Goal: Information Seeking & Learning: Learn about a topic

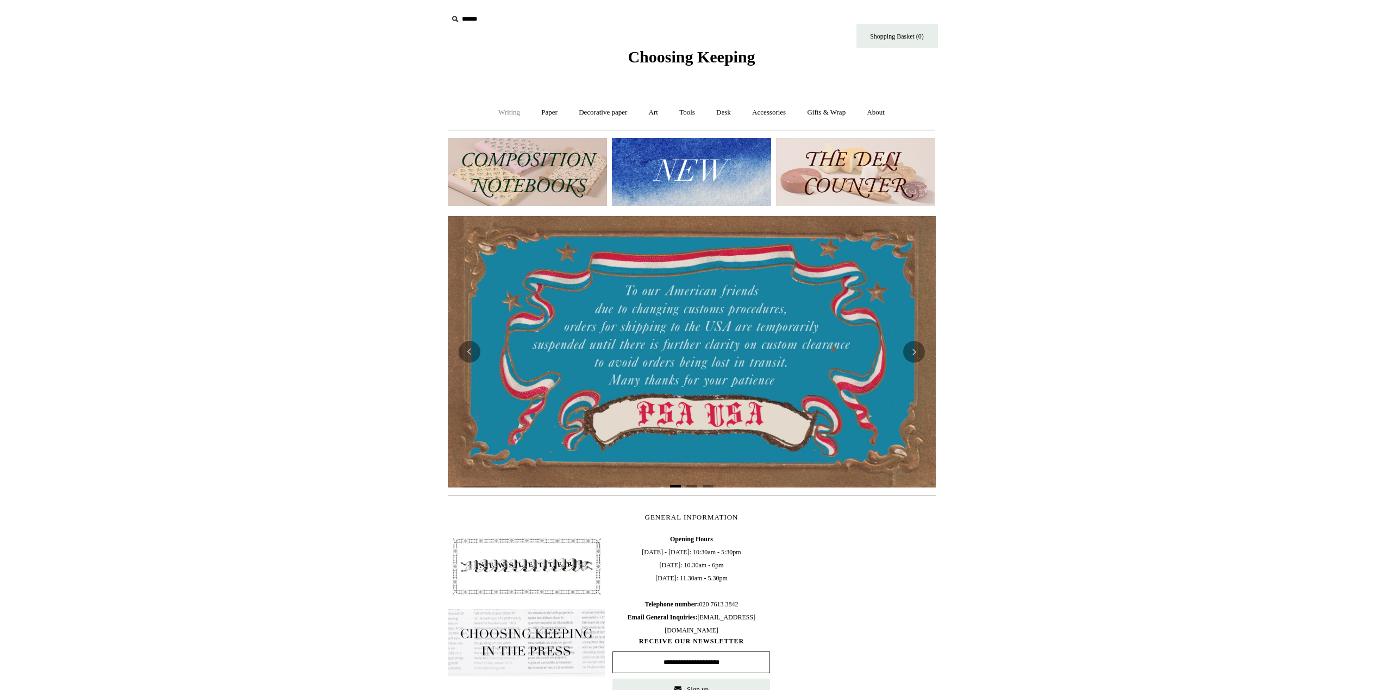
click at [497, 103] on link "Writing +" at bounding box center [508, 112] width 41 height 29
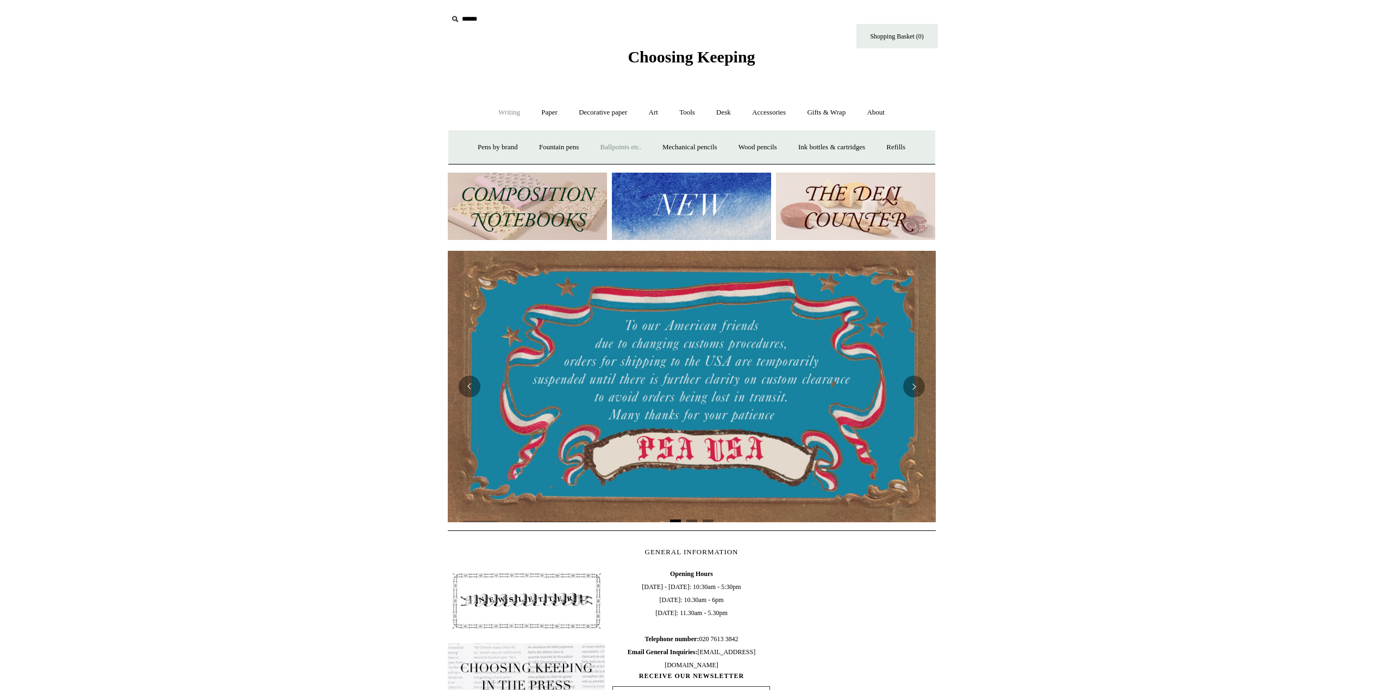
click at [617, 154] on link "Ballpoints etc. +" at bounding box center [621, 147] width 60 height 29
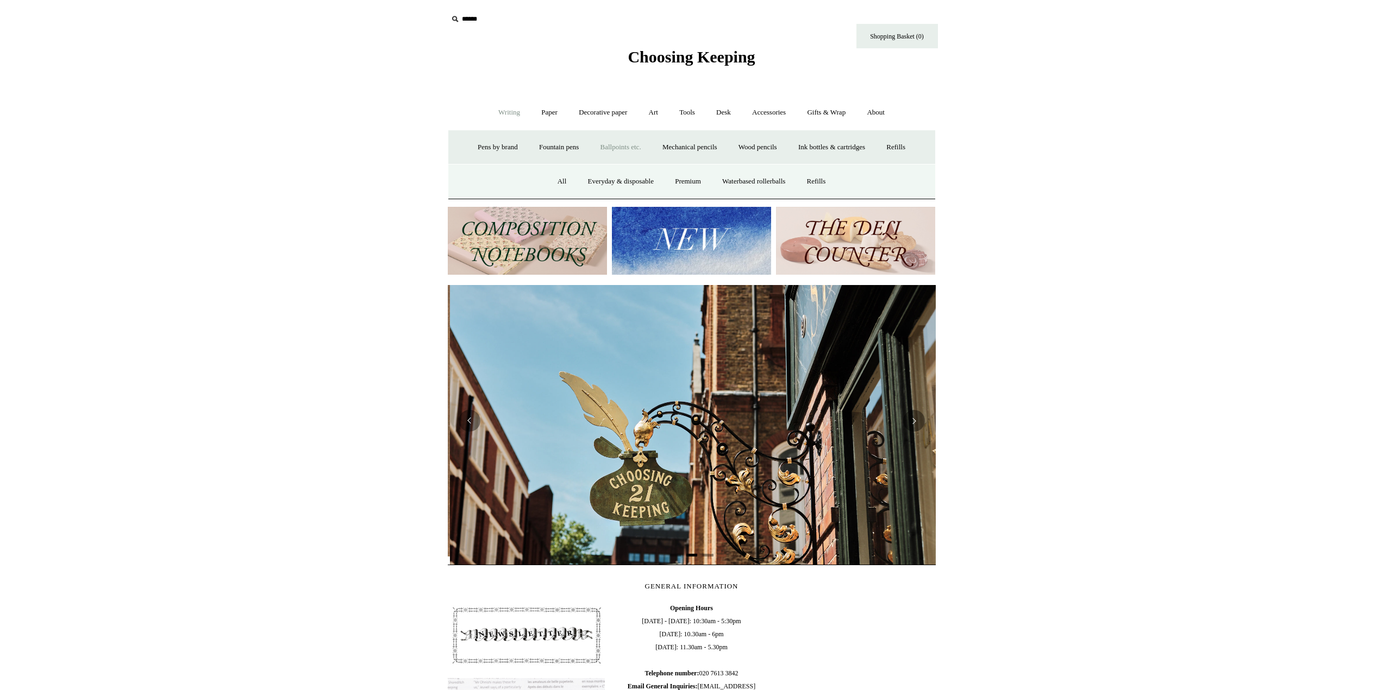
scroll to position [0, 488]
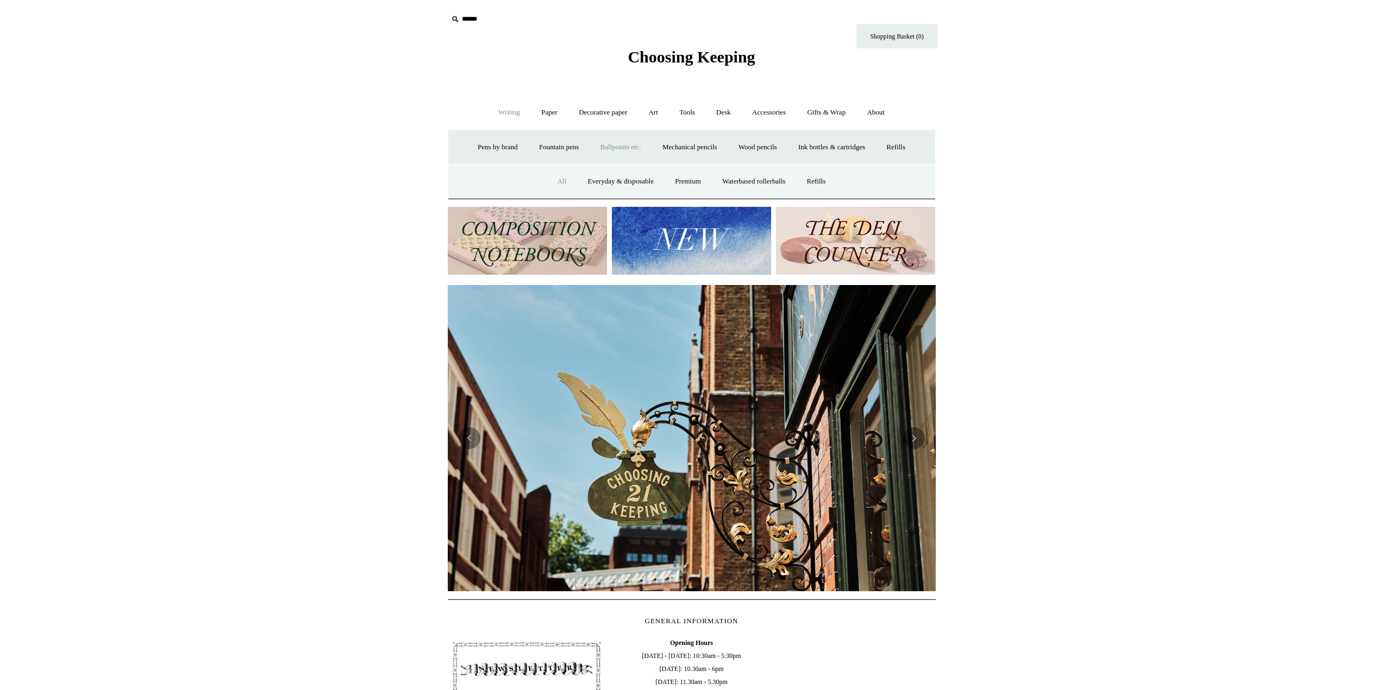
click at [558, 180] on link "All" at bounding box center [562, 181] width 29 height 29
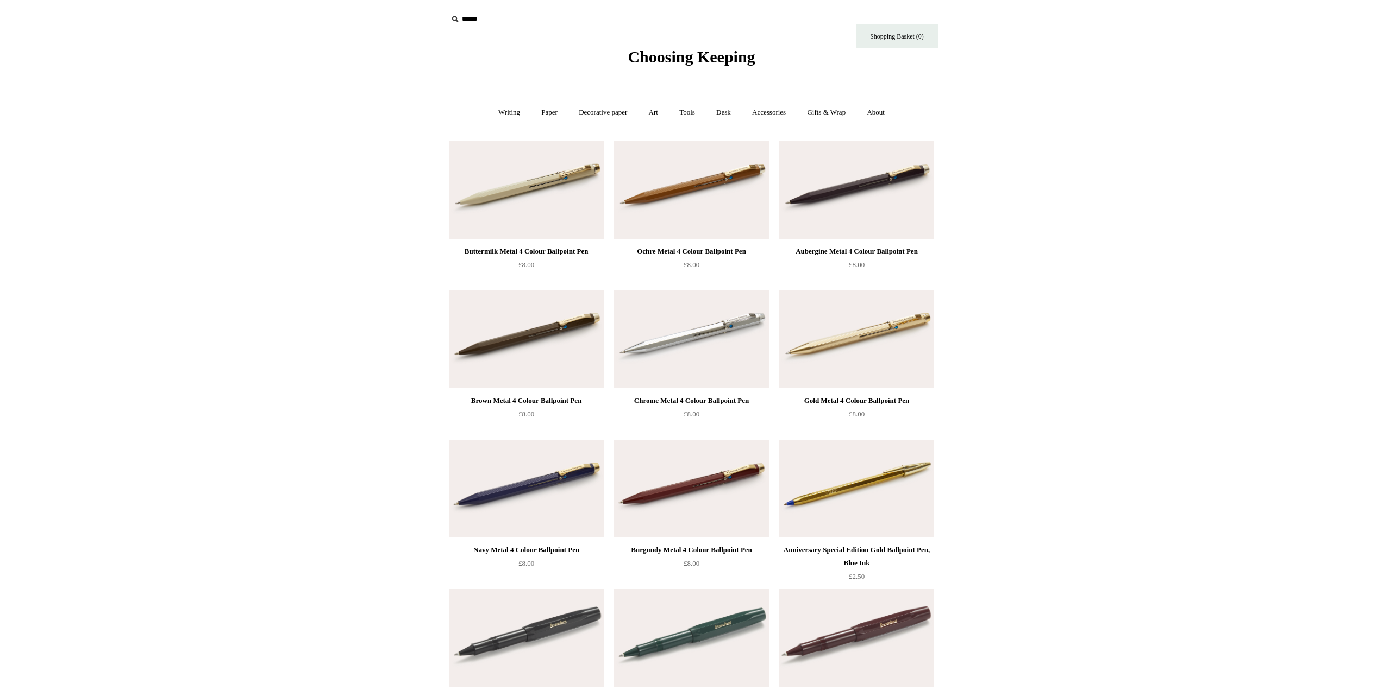
drag, startPoint x: 1041, startPoint y: 384, endPoint x: 1040, endPoint y: 320, distance: 63.6
drag, startPoint x: 1060, startPoint y: 432, endPoint x: 1038, endPoint y: 177, distance: 256.8
click at [703, 472] on img at bounding box center [691, 489] width 154 height 98
click at [460, 344] on img at bounding box center [526, 340] width 154 height 98
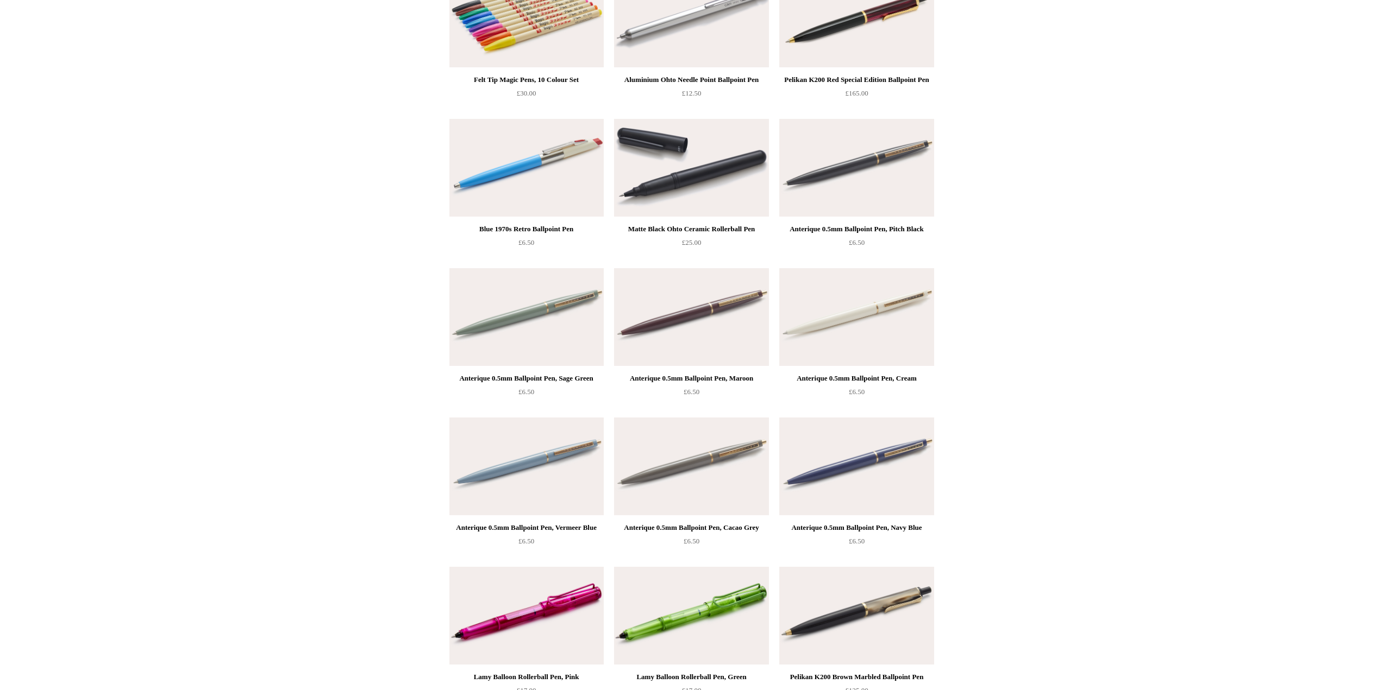
scroll to position [4706, 0]
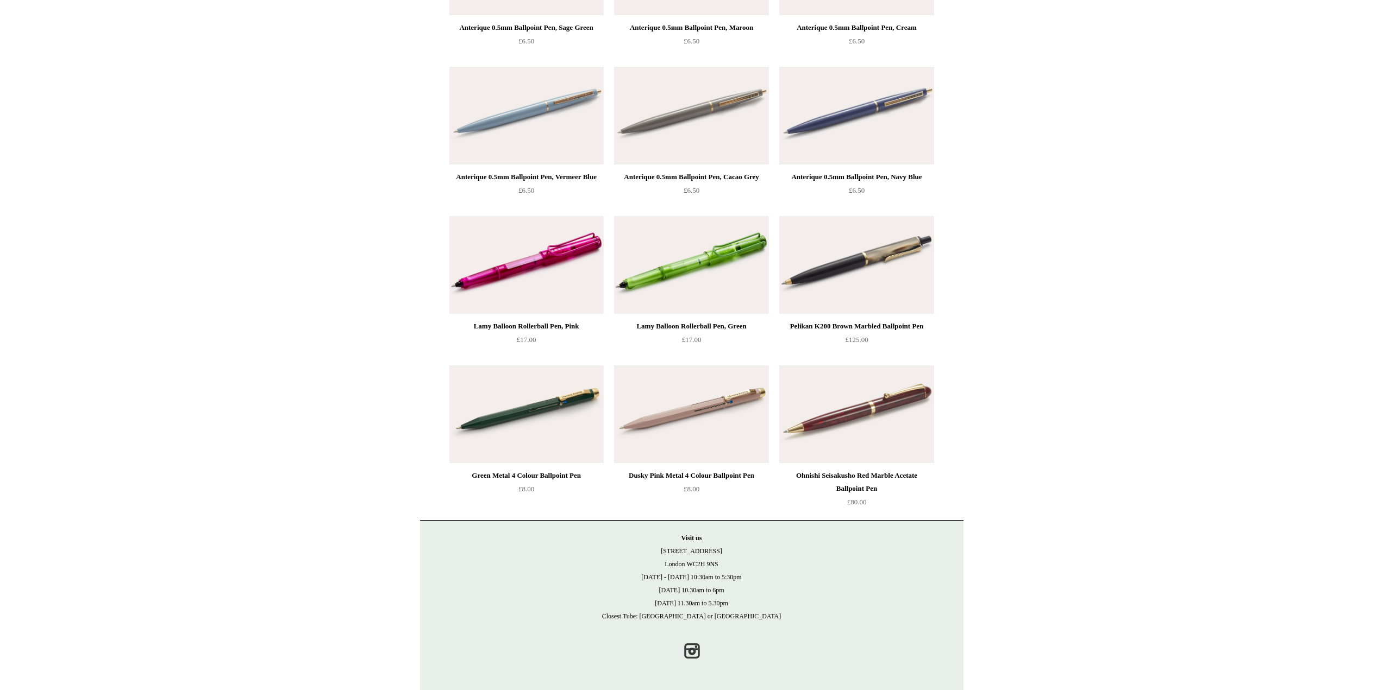
drag, startPoint x: 1015, startPoint y: 336, endPoint x: 1004, endPoint y: 584, distance: 248.0
click at [668, 429] on img at bounding box center [691, 415] width 154 height 98
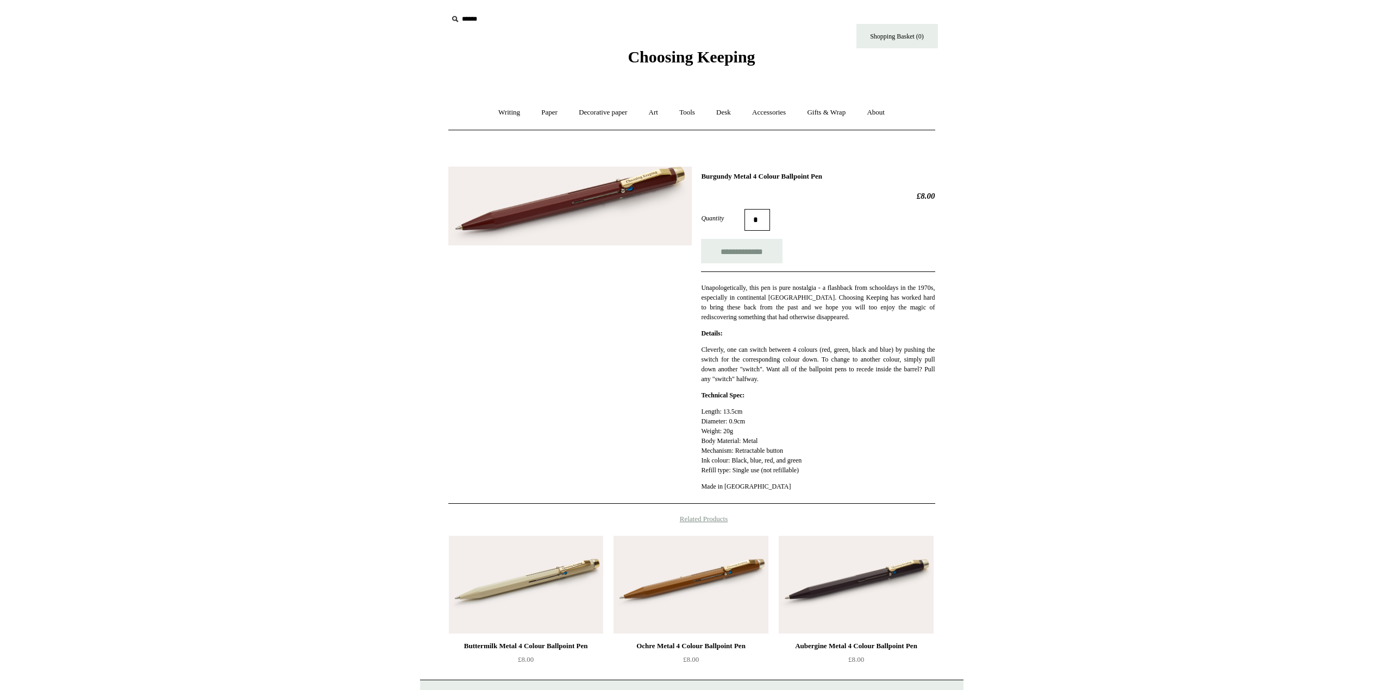
click at [575, 217] on img at bounding box center [569, 206] width 243 height 79
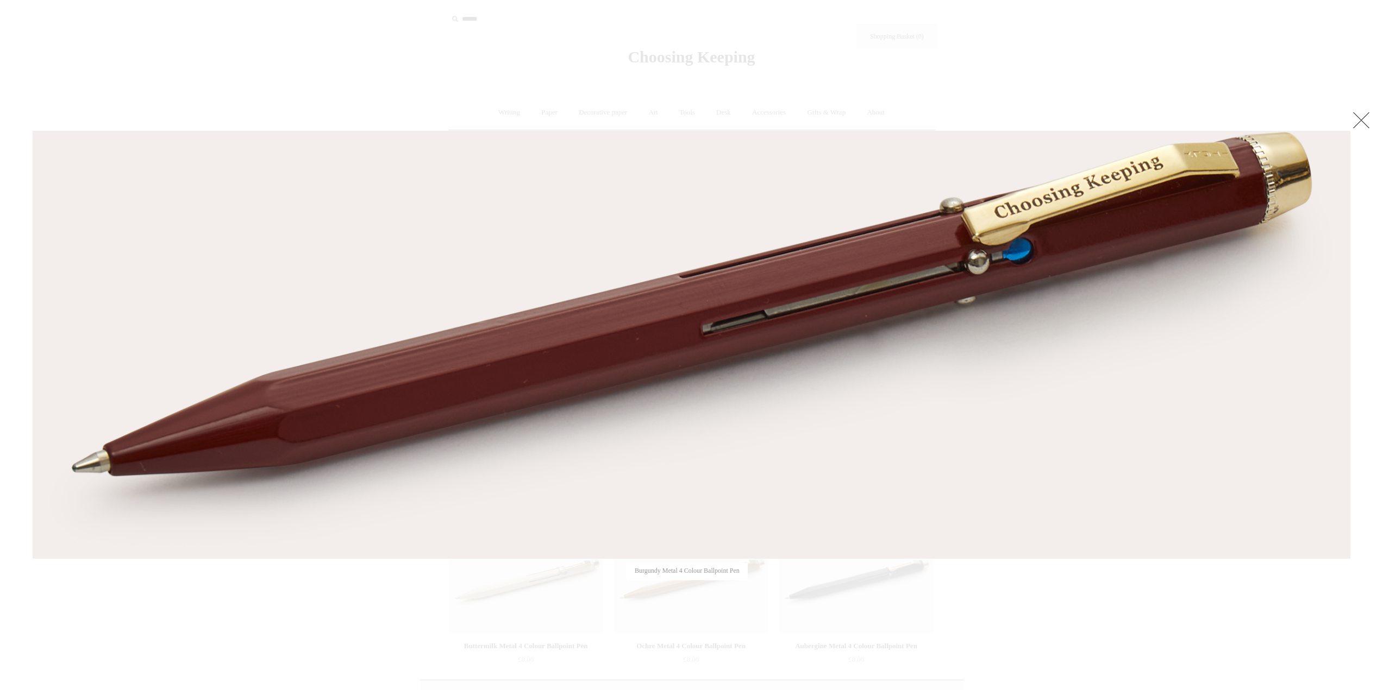
click at [575, 217] on img at bounding box center [691, 344] width 1316 height 427
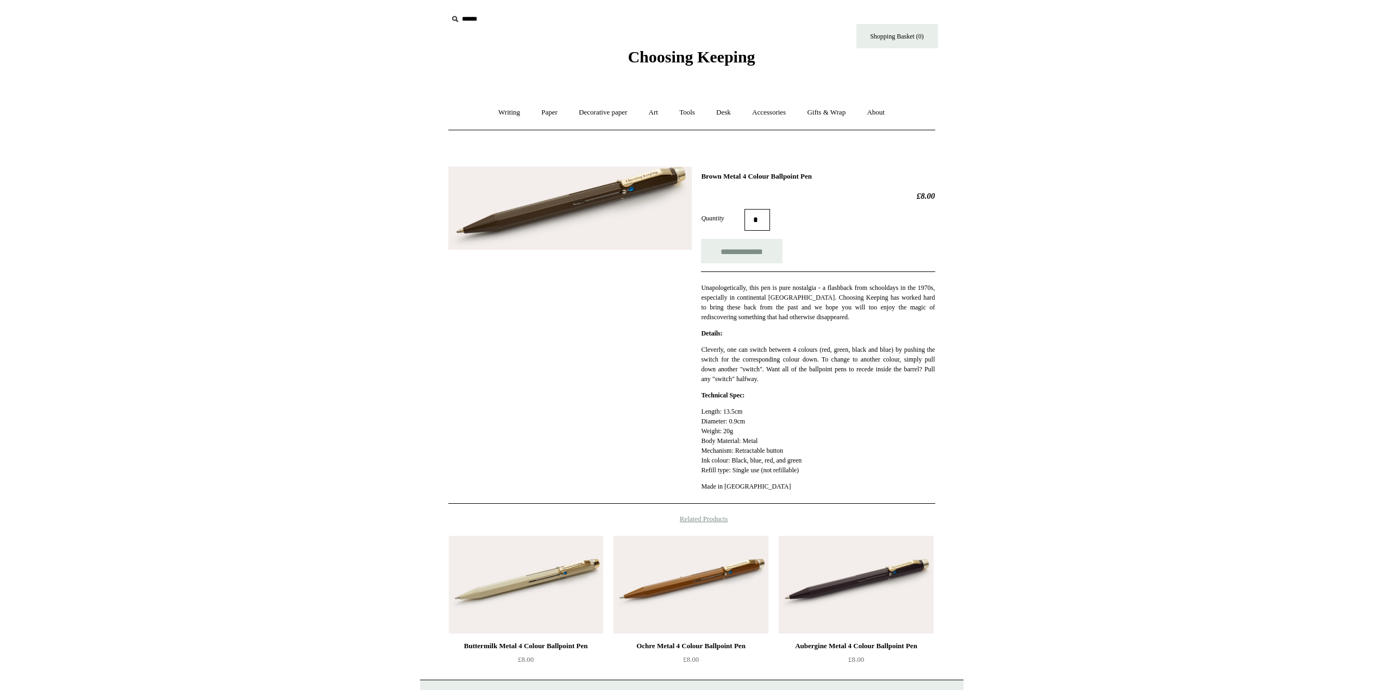
click at [576, 164] on div at bounding box center [569, 205] width 243 height 92
click at [565, 215] on img at bounding box center [569, 209] width 243 height 84
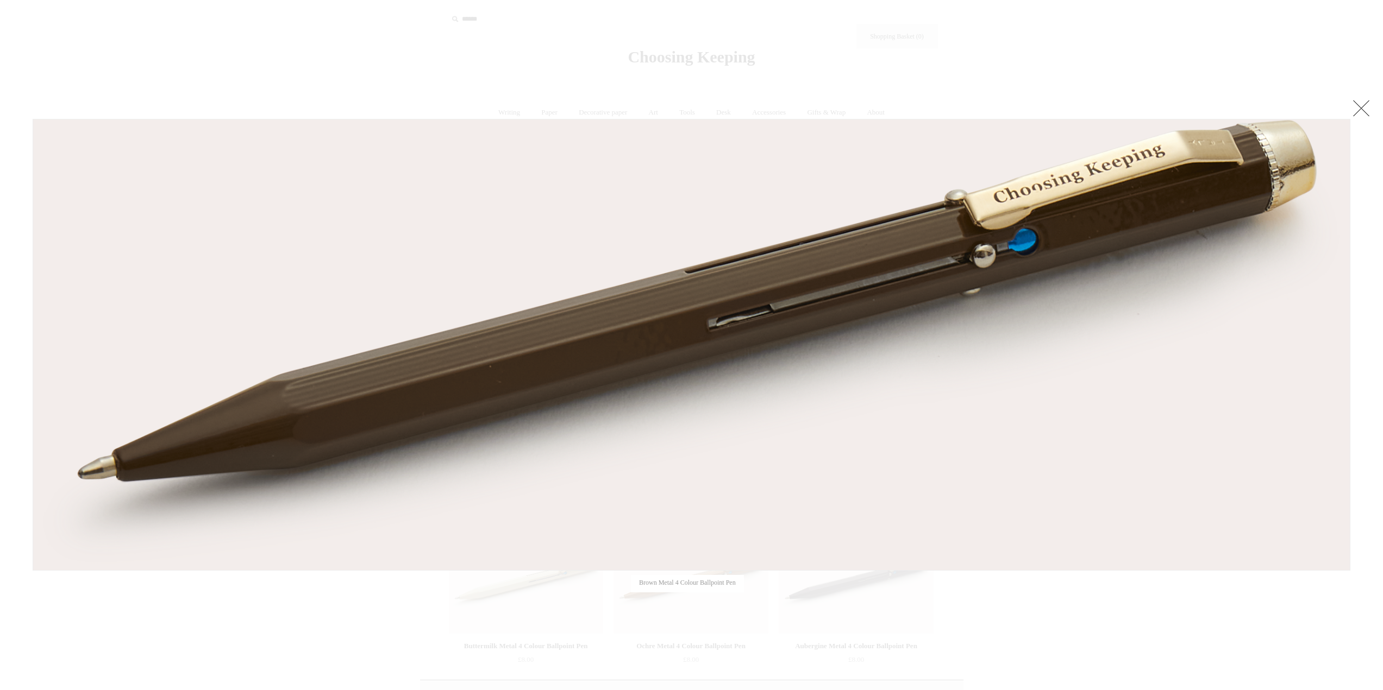
click at [139, 64] on div at bounding box center [691, 425] width 1383 height 851
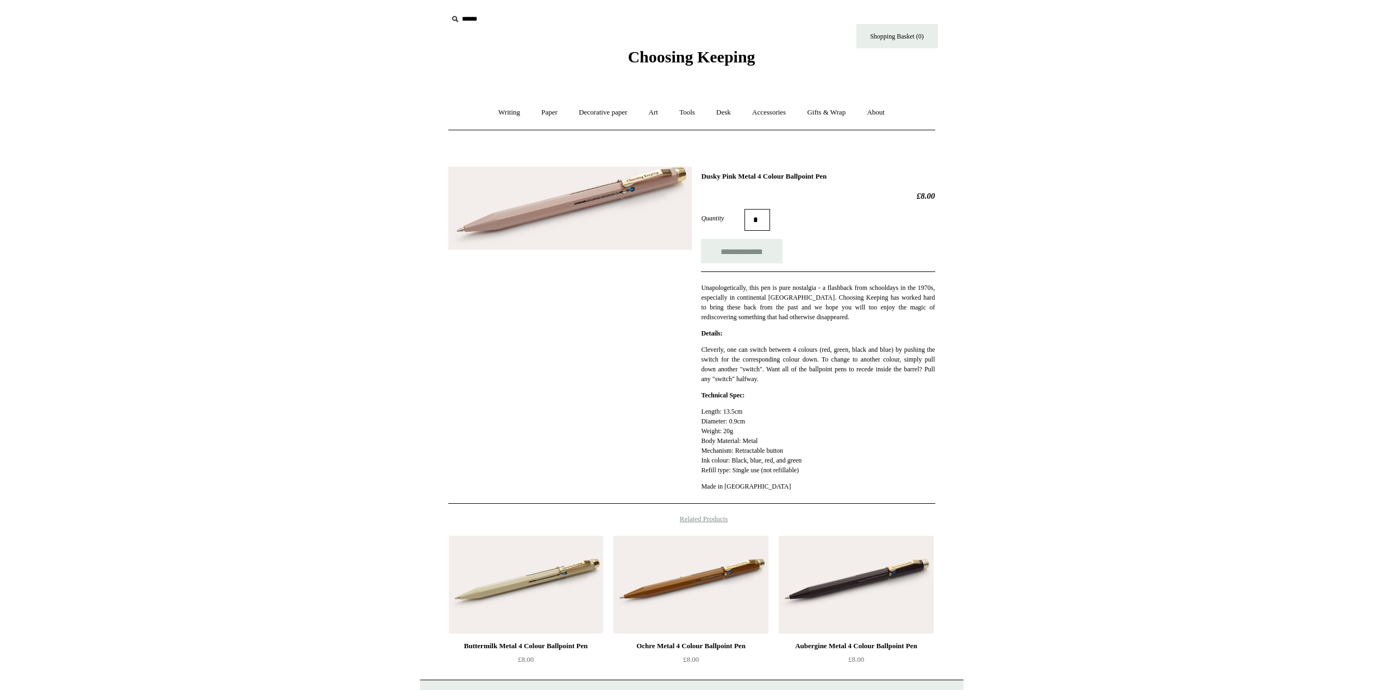
click at [650, 199] on img at bounding box center [569, 208] width 243 height 83
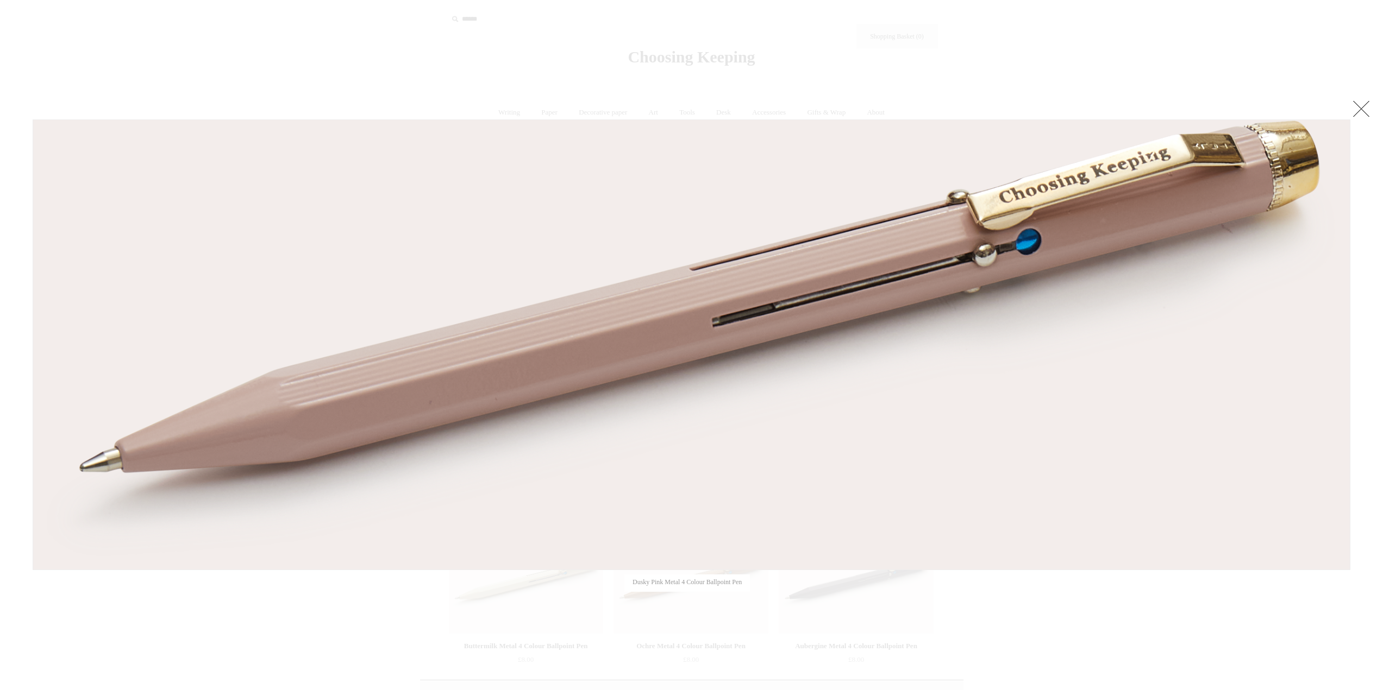
click at [899, 70] on div at bounding box center [691, 425] width 1383 height 851
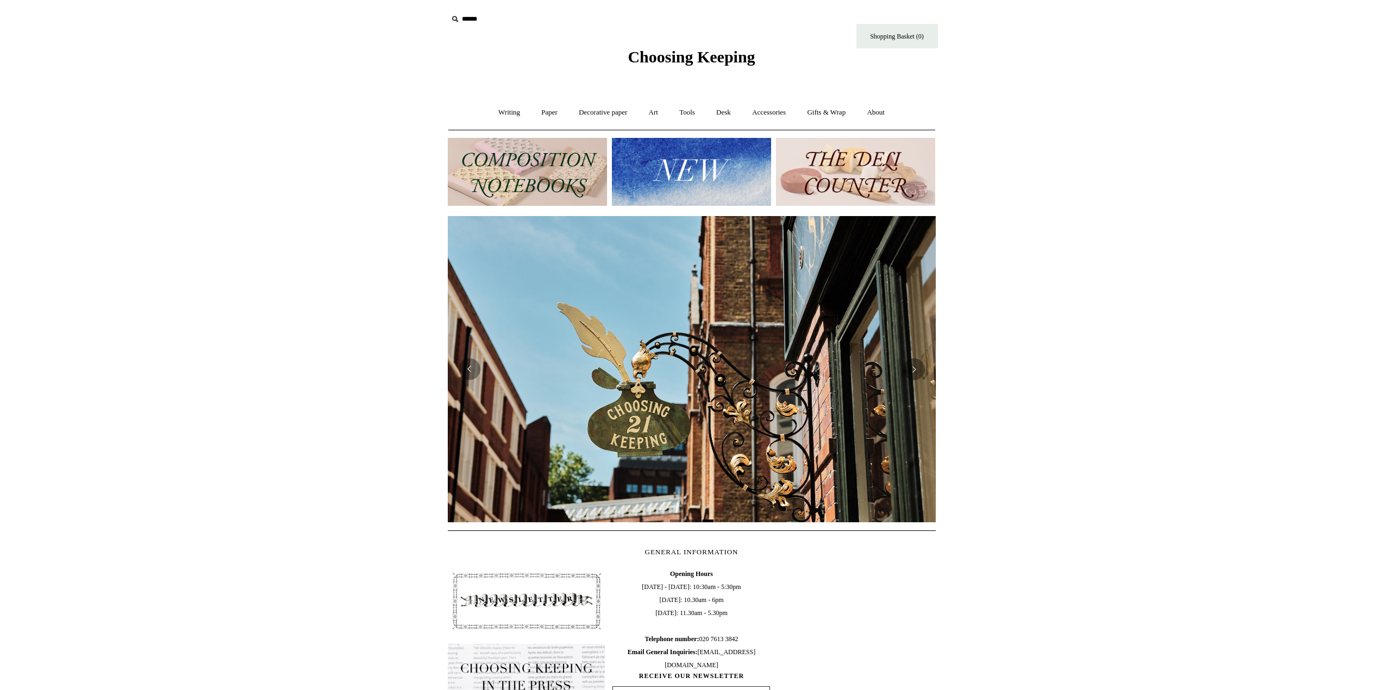
scroll to position [0, 976]
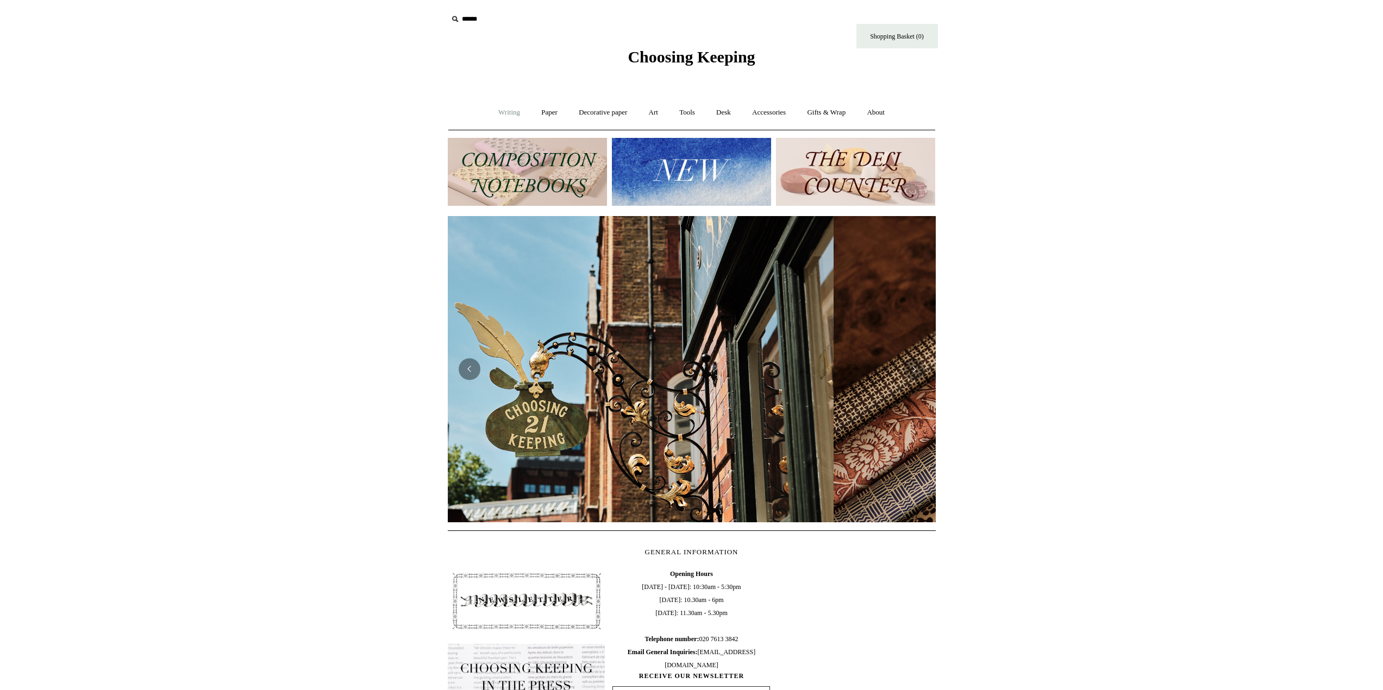
click at [496, 109] on link "Writing +" at bounding box center [508, 112] width 41 height 29
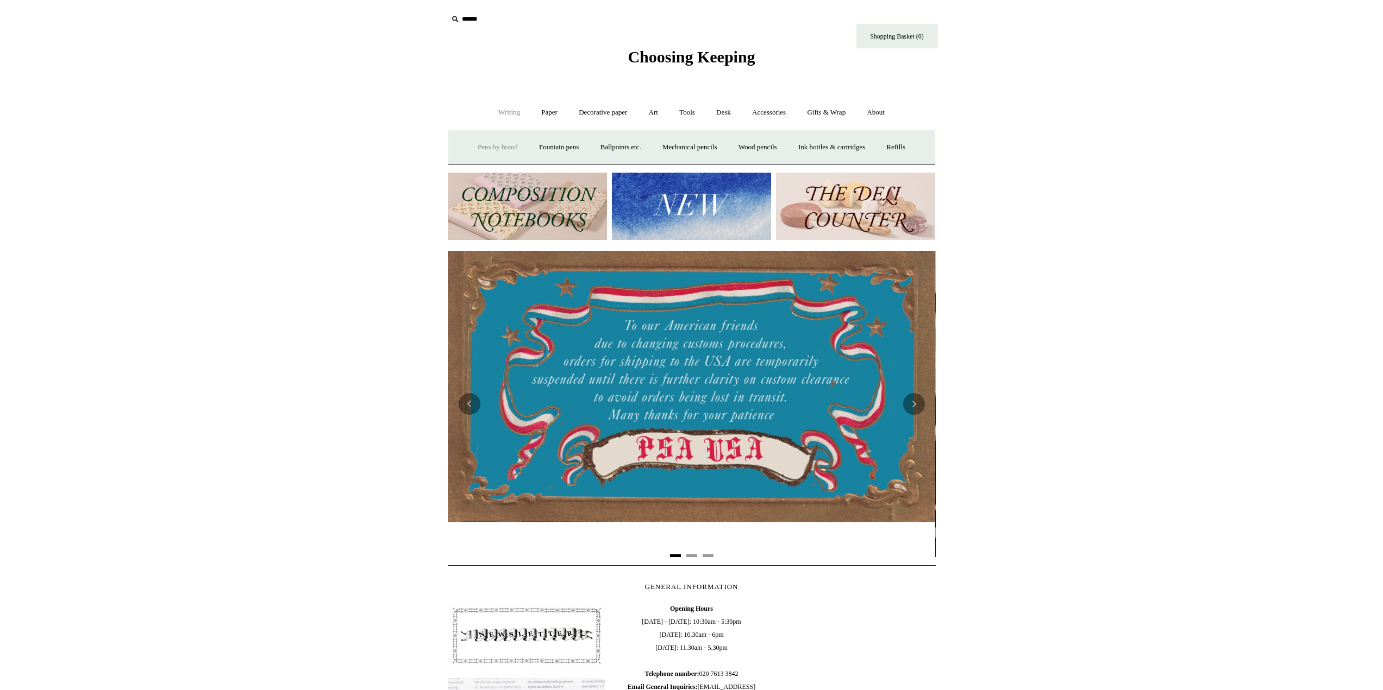
scroll to position [0, 0]
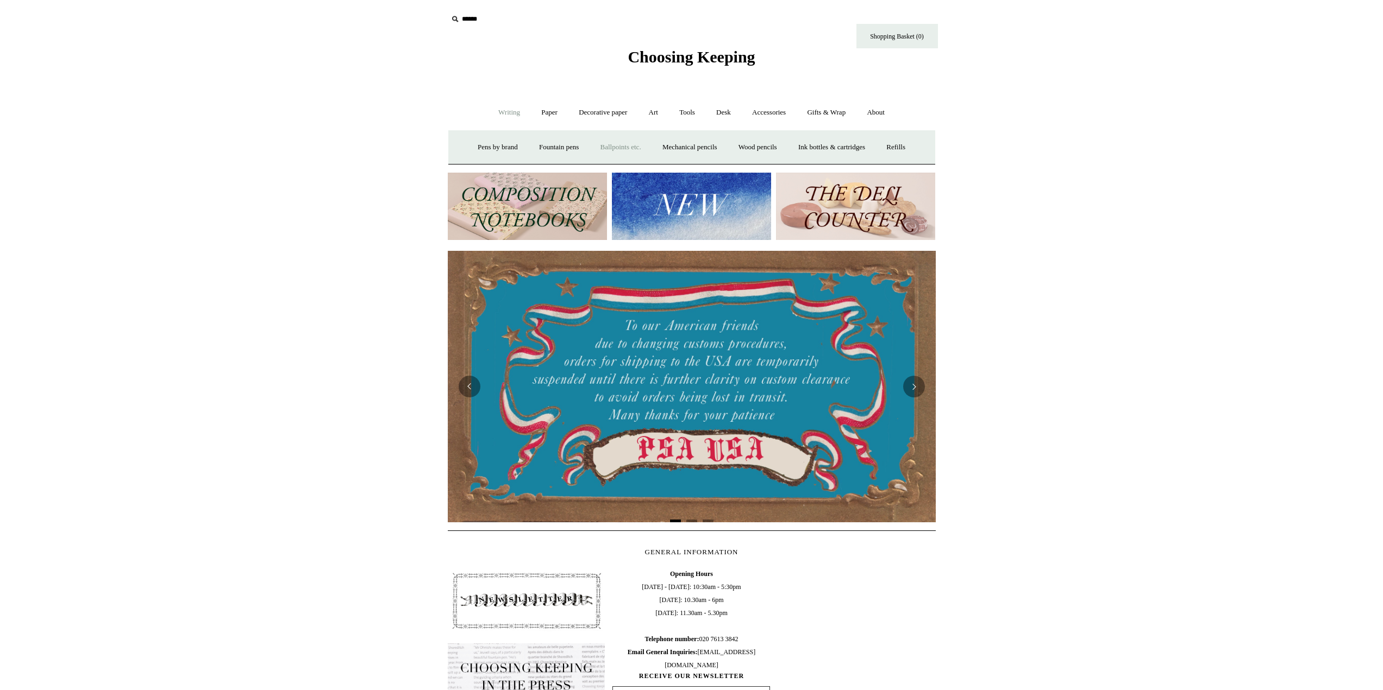
click at [620, 149] on link "Ballpoints etc. +" at bounding box center [621, 147] width 60 height 29
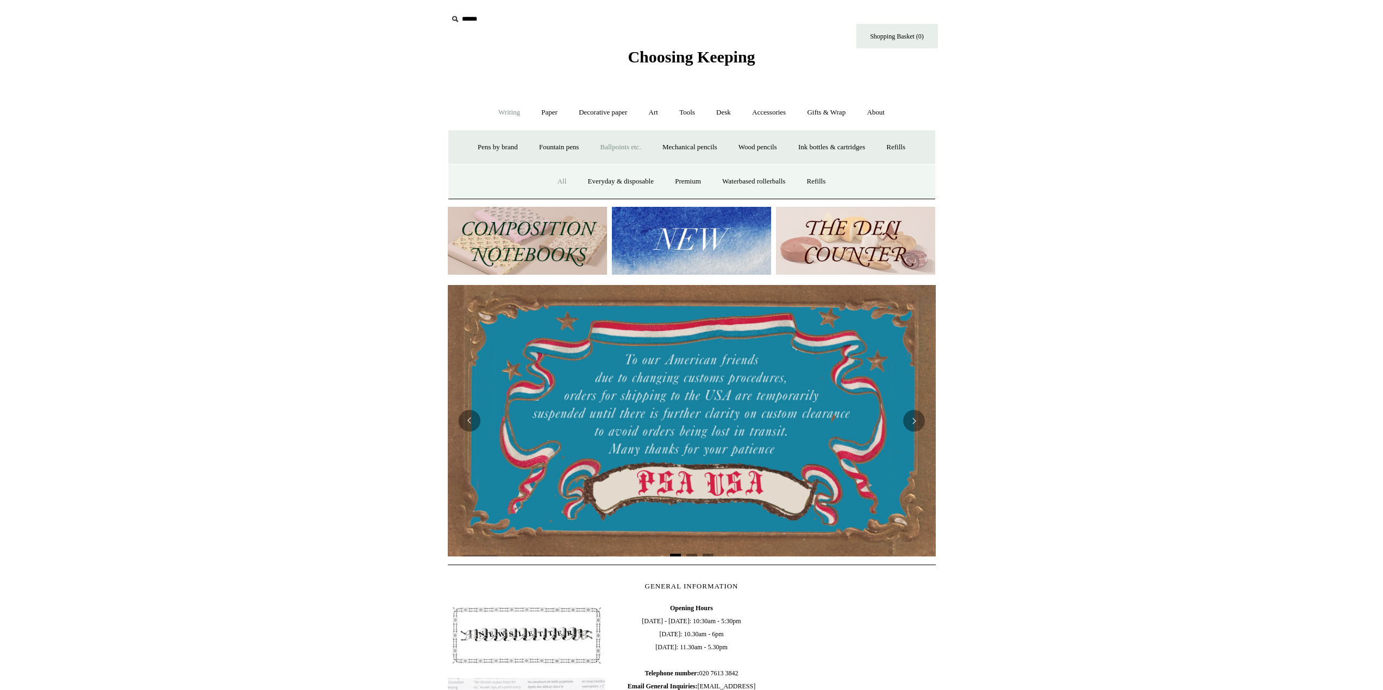
click at [556, 180] on link "All" at bounding box center [562, 181] width 29 height 29
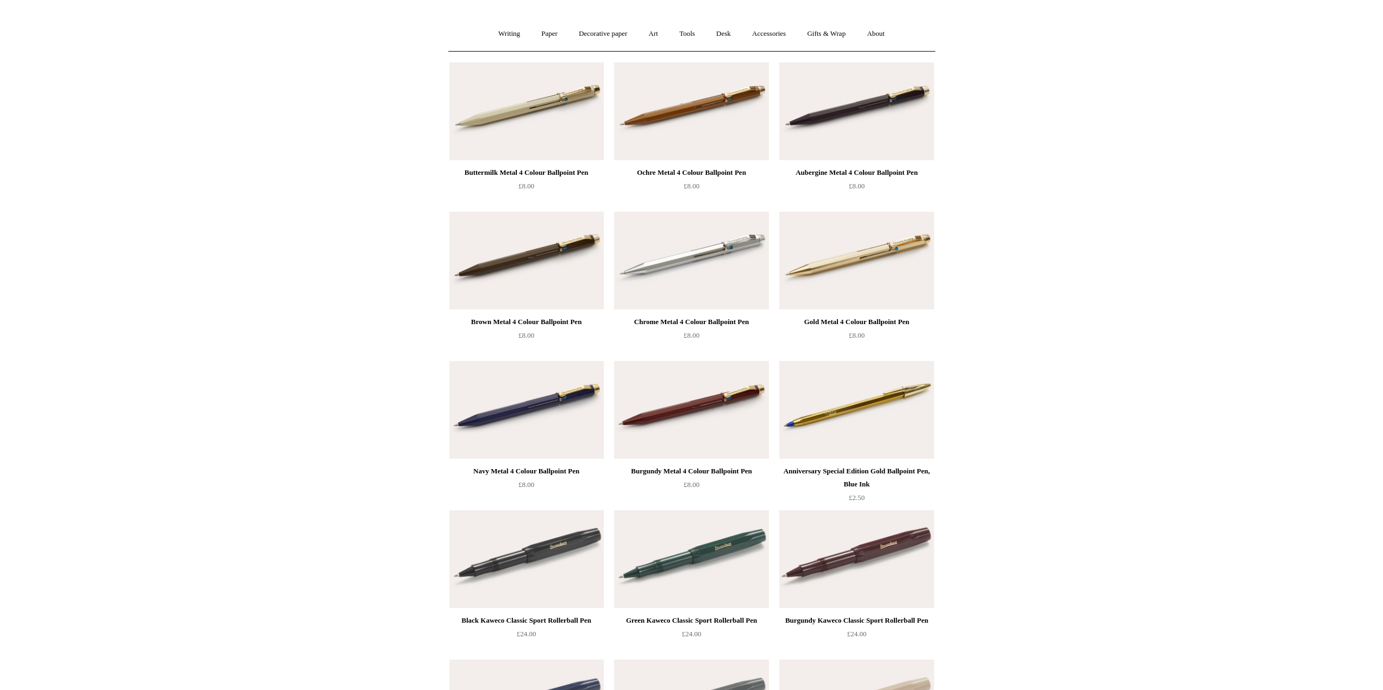
scroll to position [109, 0]
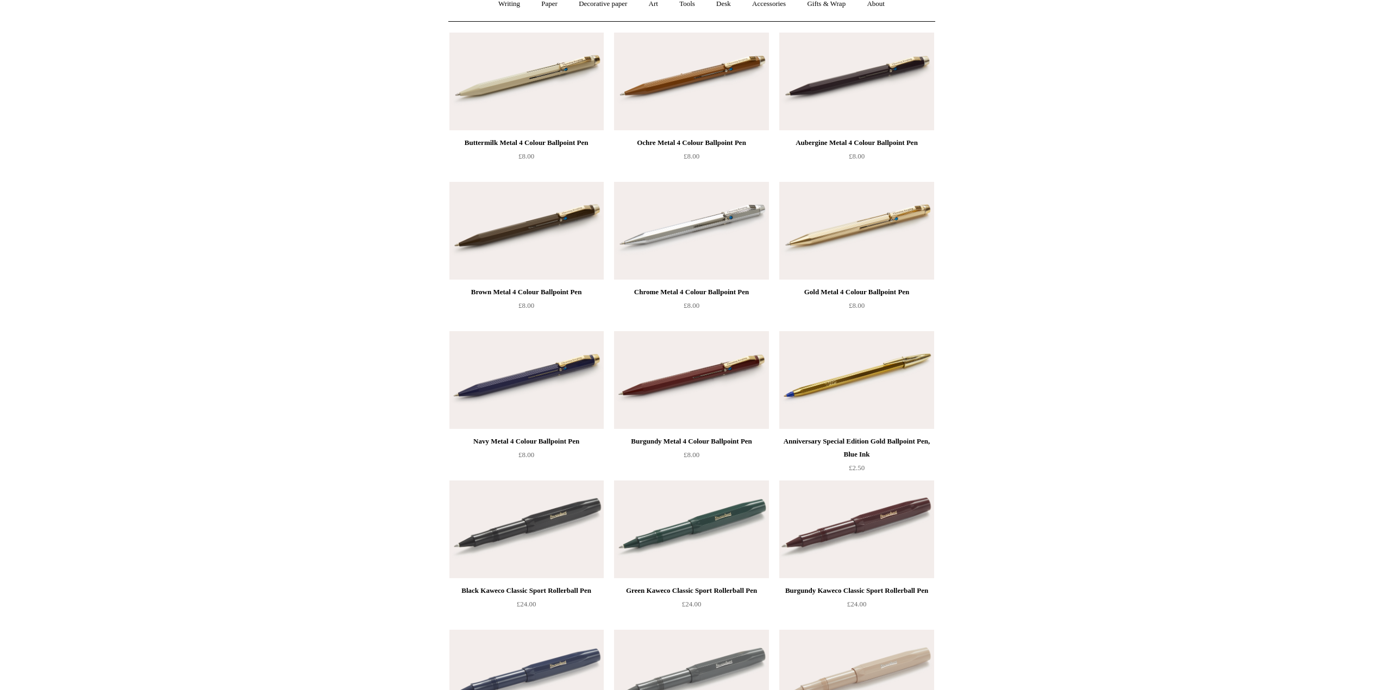
click at [518, 98] on img at bounding box center [526, 82] width 154 height 98
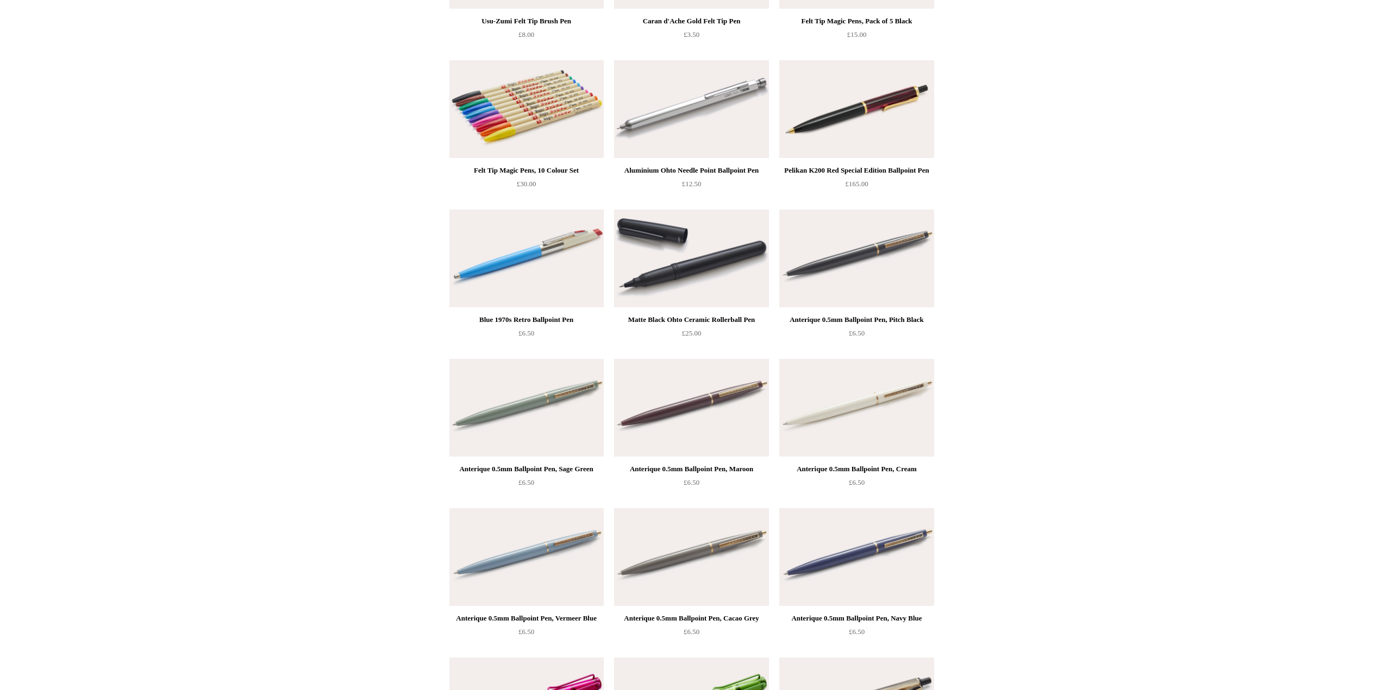
scroll to position [4706, 0]
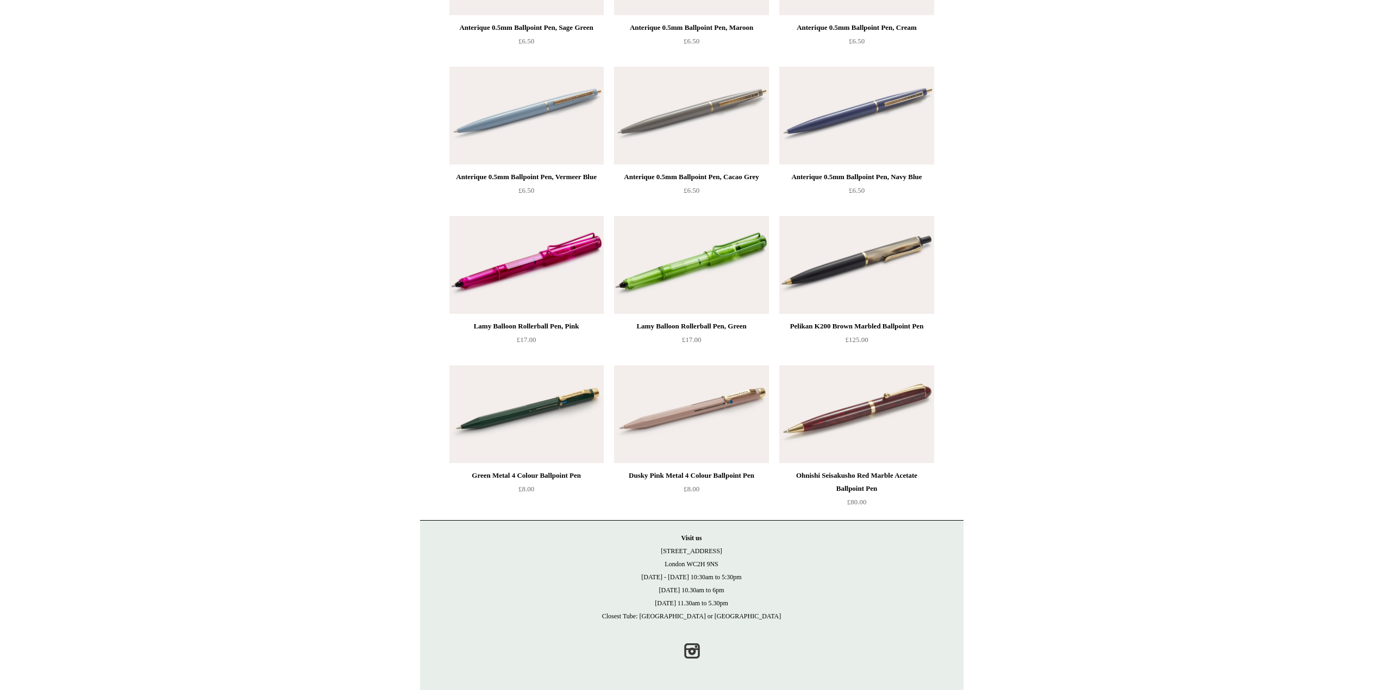
drag, startPoint x: 1039, startPoint y: 248, endPoint x: 1052, endPoint y: 416, distance: 168.4
click at [700, 406] on img at bounding box center [691, 415] width 154 height 98
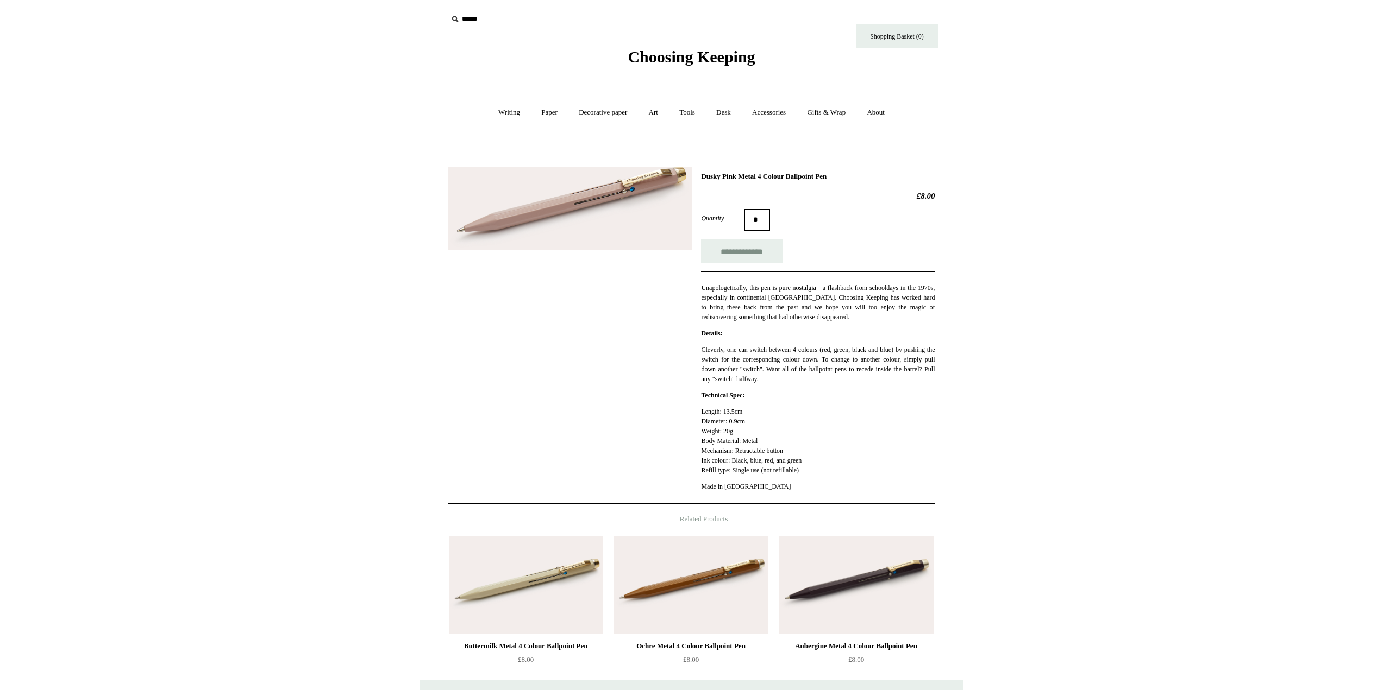
click at [592, 187] on img at bounding box center [569, 208] width 243 height 83
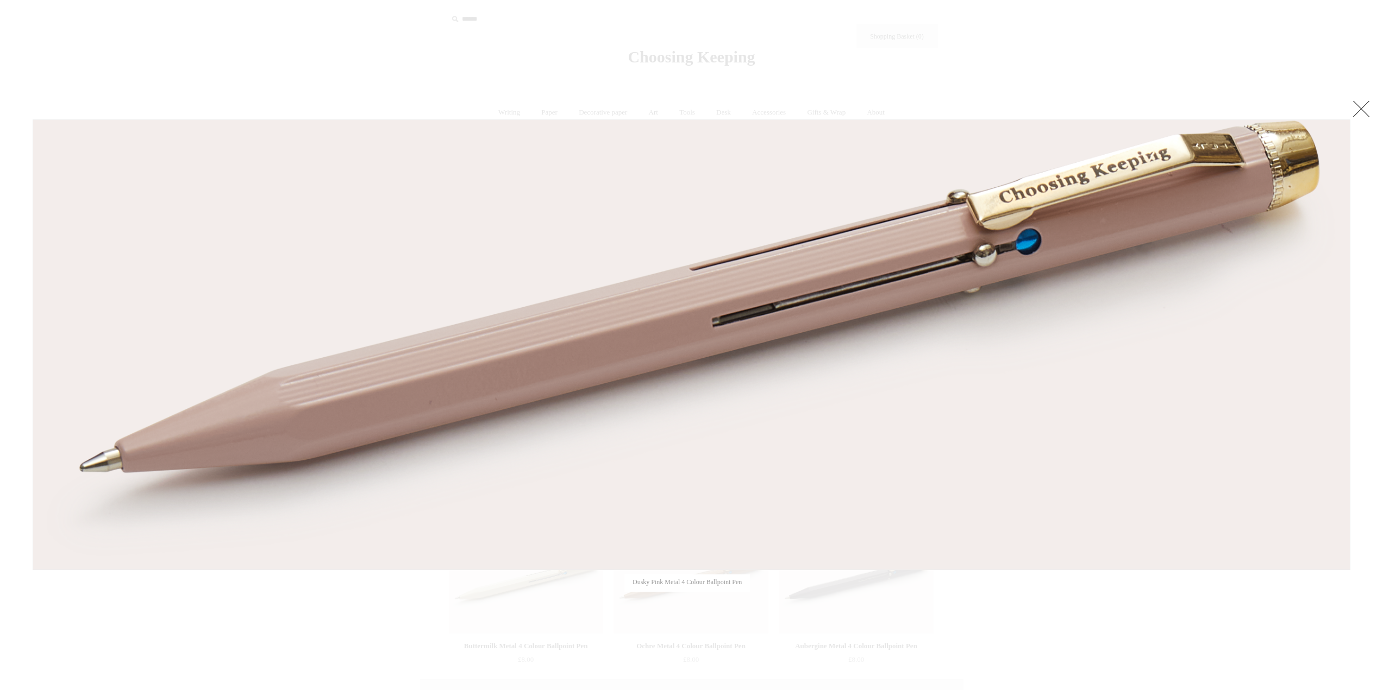
click at [1140, 50] on div at bounding box center [691, 425] width 1383 height 851
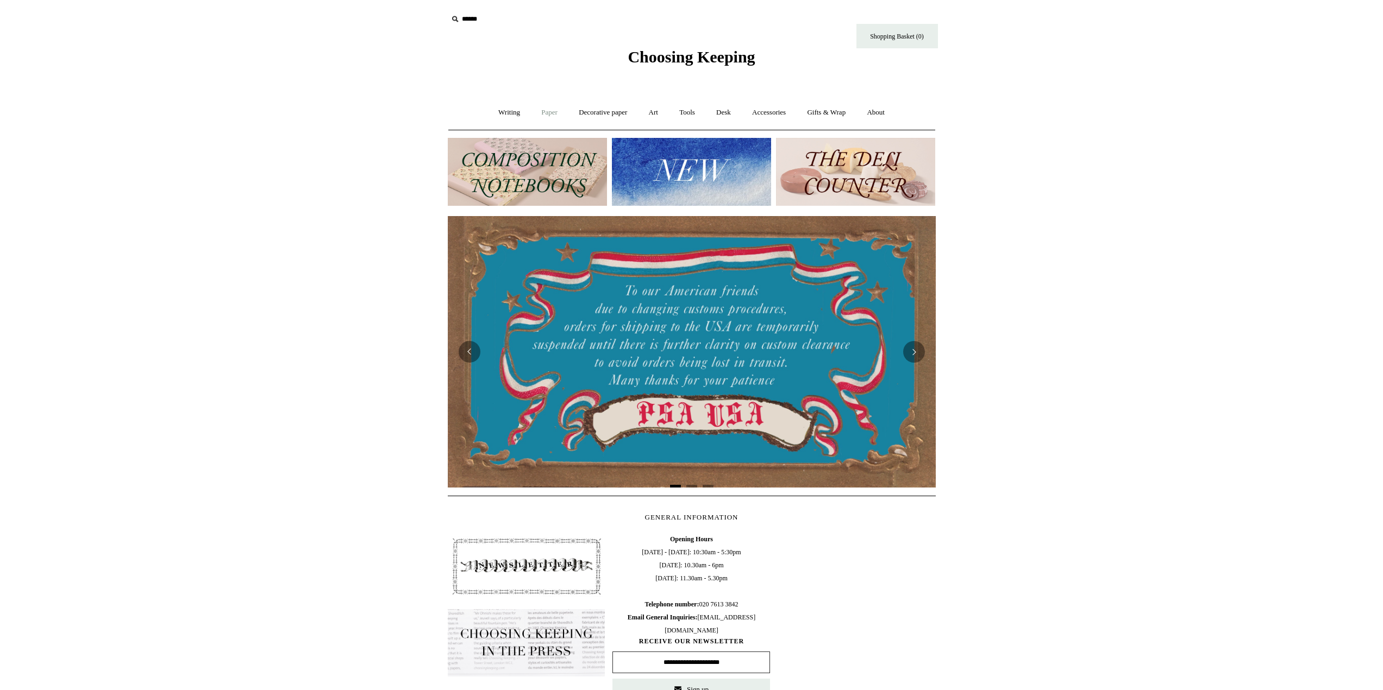
click at [535, 109] on link "Paper +" at bounding box center [549, 112] width 36 height 29
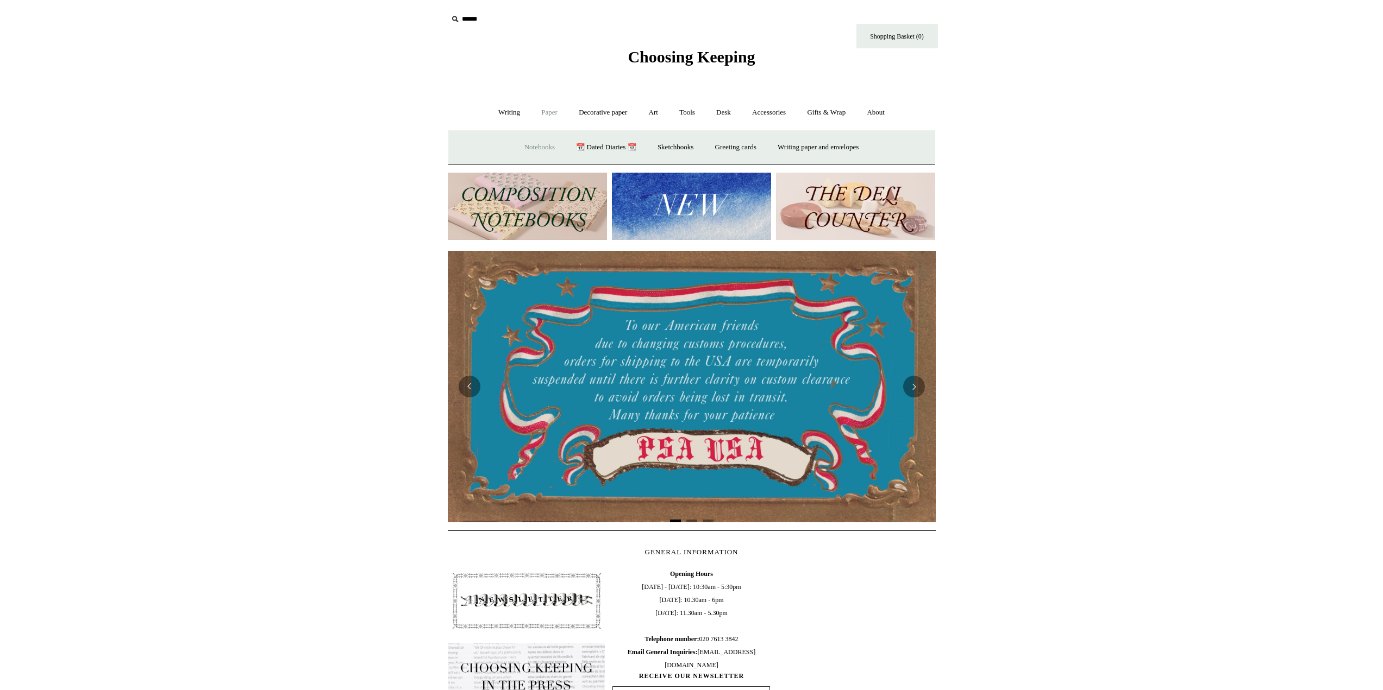
click at [536, 145] on link "Notebooks +" at bounding box center [539, 147] width 50 height 29
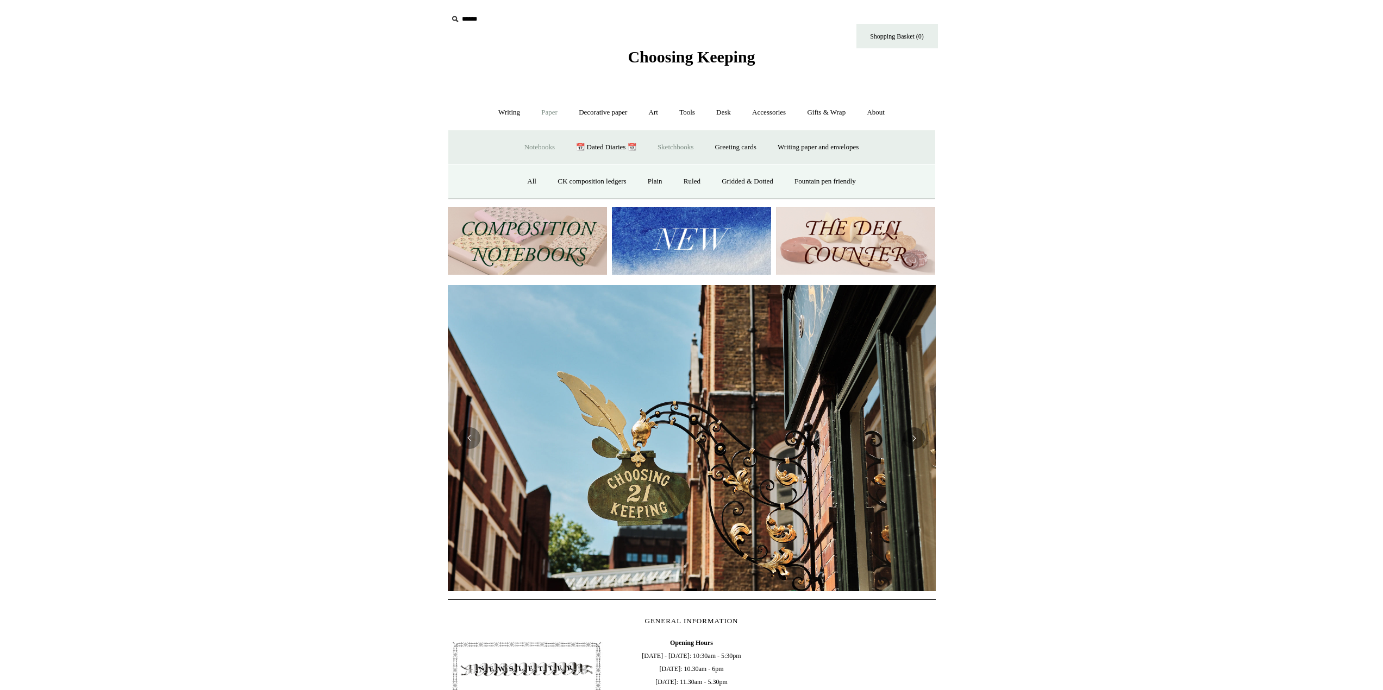
scroll to position [0, 488]
click at [671, 142] on link "Sketchbooks +" at bounding box center [675, 147] width 55 height 29
click at [639, 182] on link "All" at bounding box center [633, 181] width 29 height 29
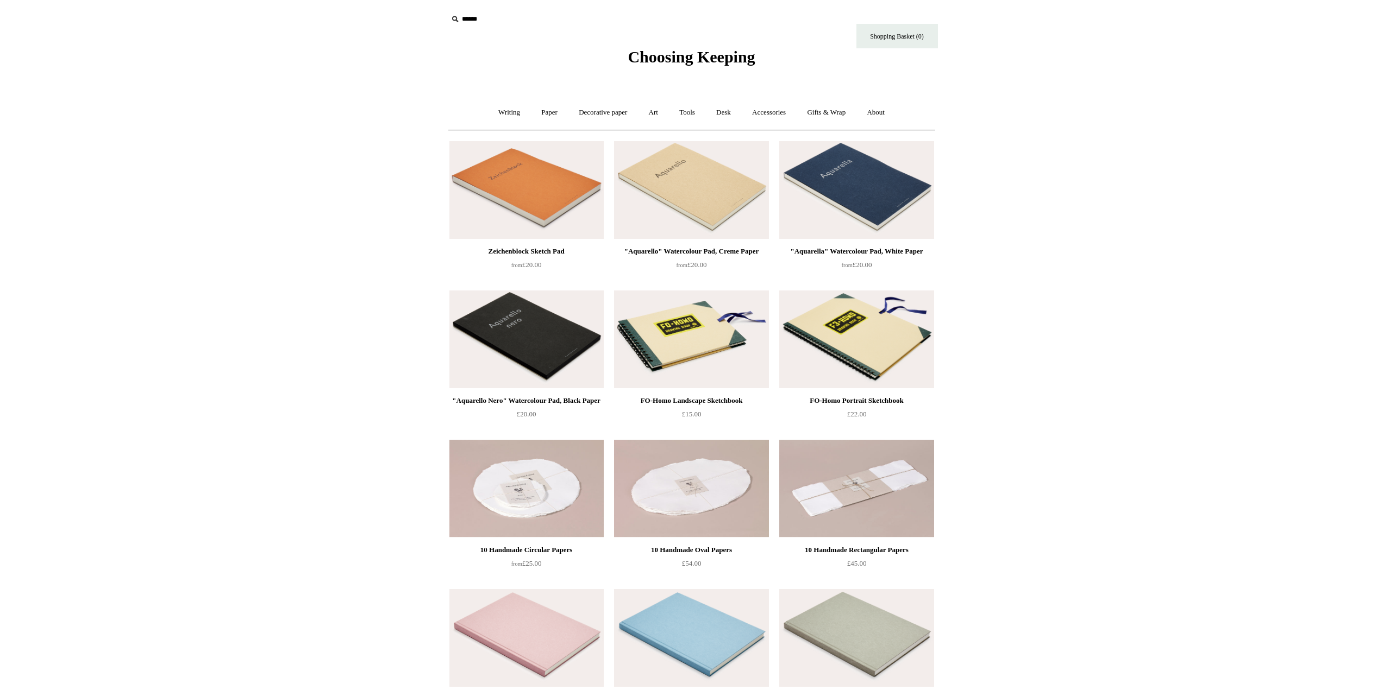
drag, startPoint x: 1055, startPoint y: 219, endPoint x: 1020, endPoint y: 37, distance: 185.3
drag, startPoint x: 1179, startPoint y: 0, endPoint x: 1114, endPoint y: 47, distance: 79.8
